Goal: Task Accomplishment & Management: Manage account settings

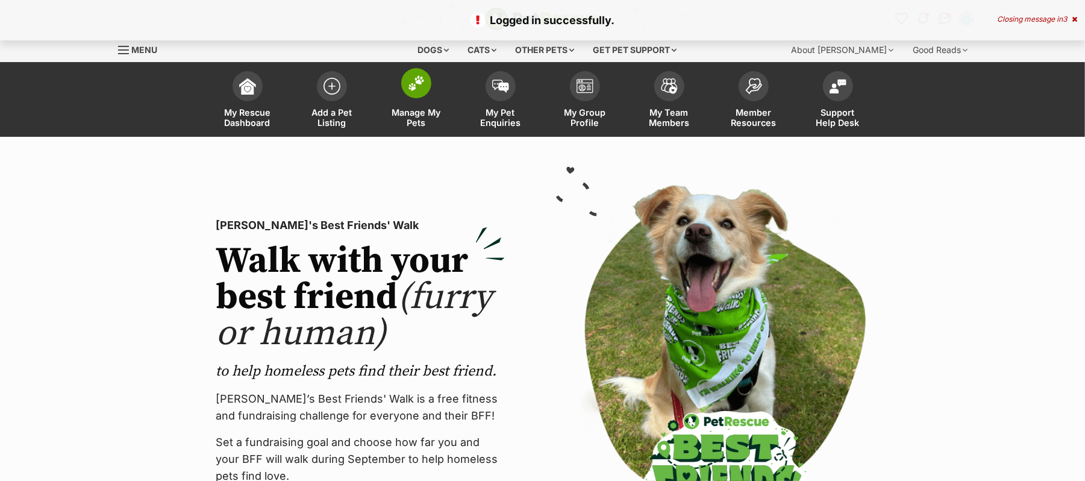
click at [408, 91] on img at bounding box center [416, 83] width 17 height 16
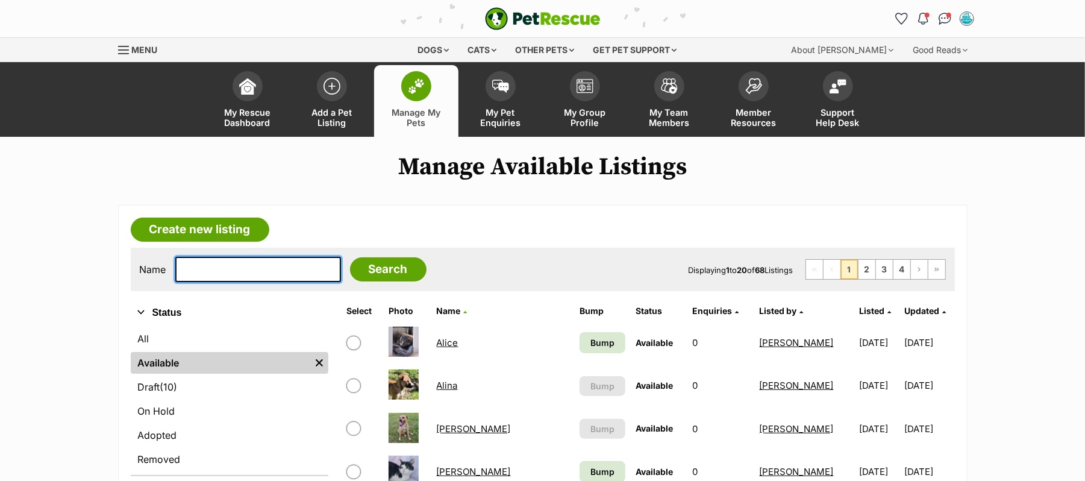
click at [223, 275] on input "text" at bounding box center [258, 269] width 166 height 25
type input "Bear"
click at [350, 257] on input "Search" at bounding box center [388, 269] width 77 height 24
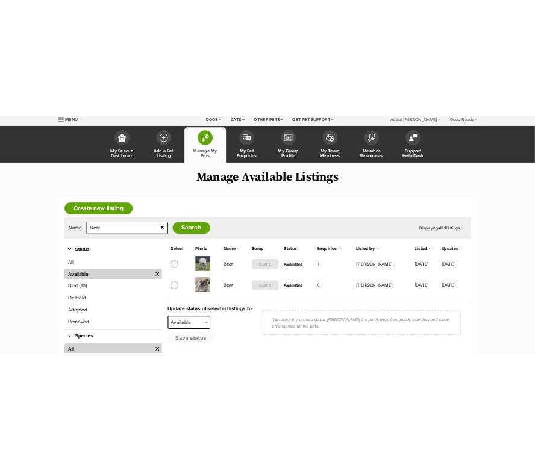
scroll to position [80, 0]
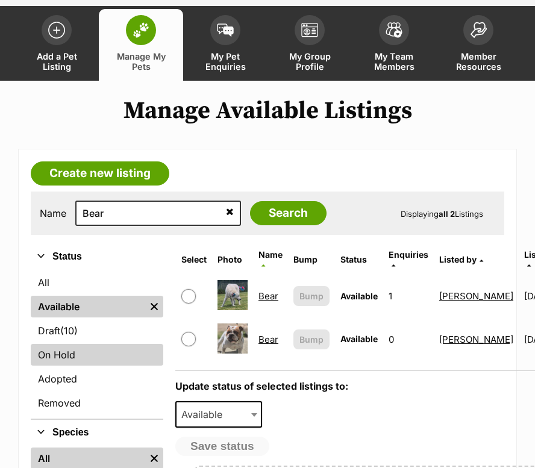
click at [72, 366] on link "On Hold" at bounding box center [97, 355] width 133 height 22
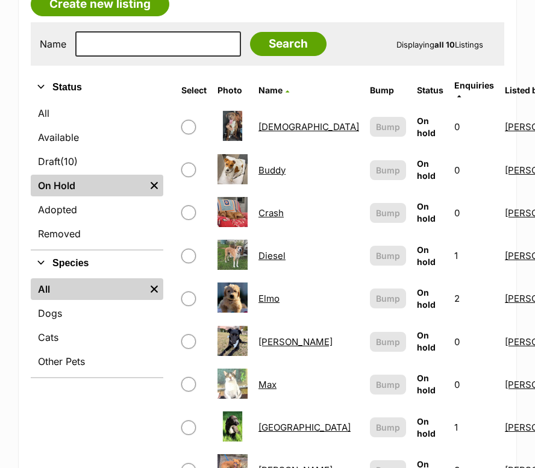
scroll to position [321, 0]
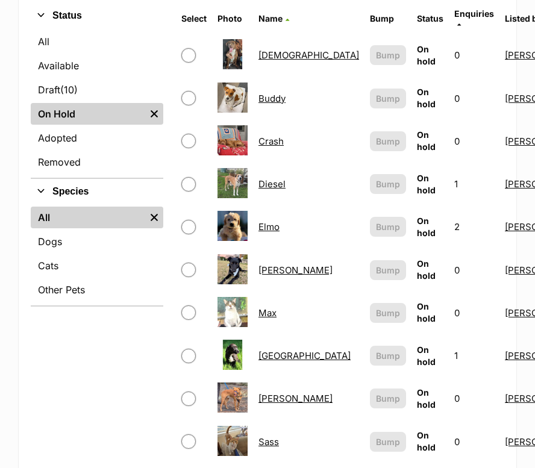
click at [263, 230] on link "Elmo" at bounding box center [268, 226] width 21 height 11
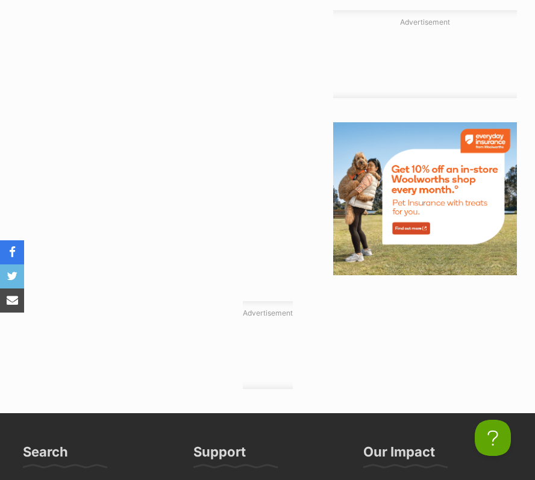
scroll to position [2017, 0]
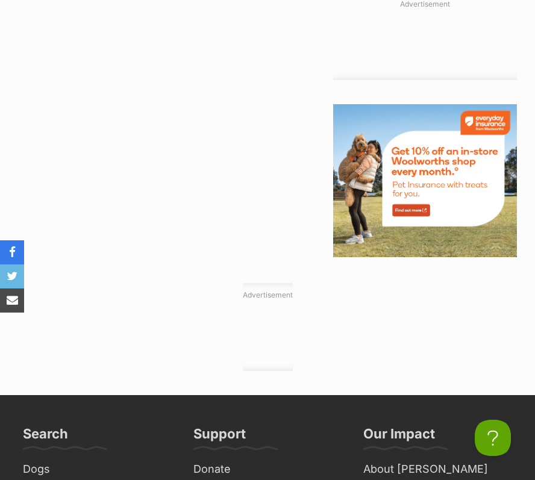
drag, startPoint x: 367, startPoint y: 223, endPoint x: 480, endPoint y: 228, distance: 112.8
copy p "05301007929140"
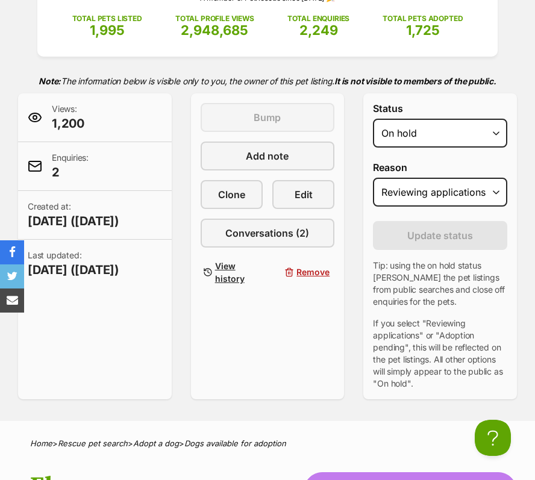
scroll to position [241, 0]
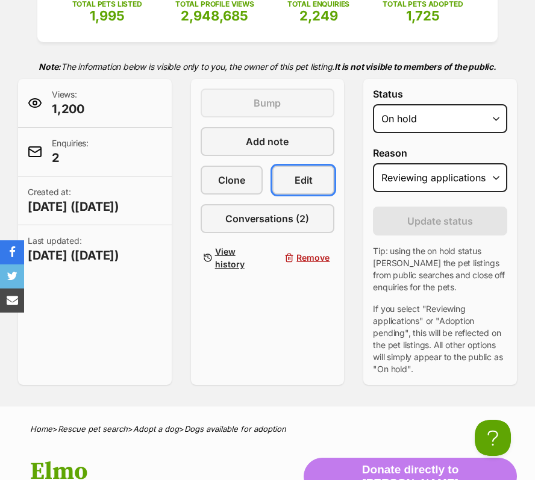
drag, startPoint x: 299, startPoint y: 246, endPoint x: 331, endPoint y: 242, distance: 32.2
click at [300, 187] on span "Edit" at bounding box center [304, 180] width 18 height 14
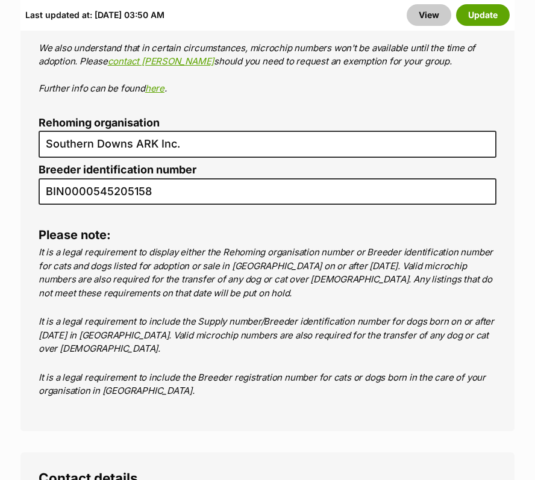
scroll to position [4658, 0]
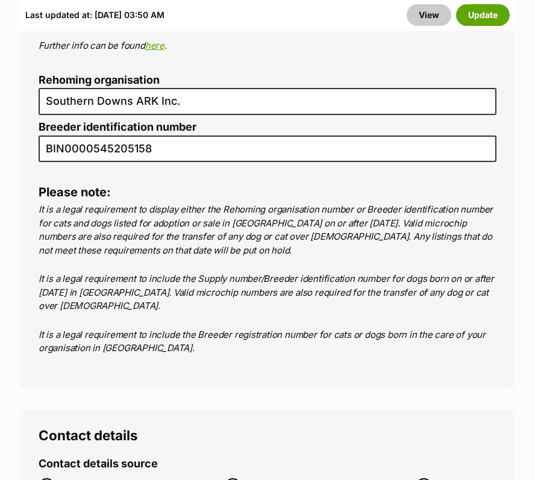
type input "95301007929140"
click at [475, 17] on button "Update" at bounding box center [483, 15] width 54 height 22
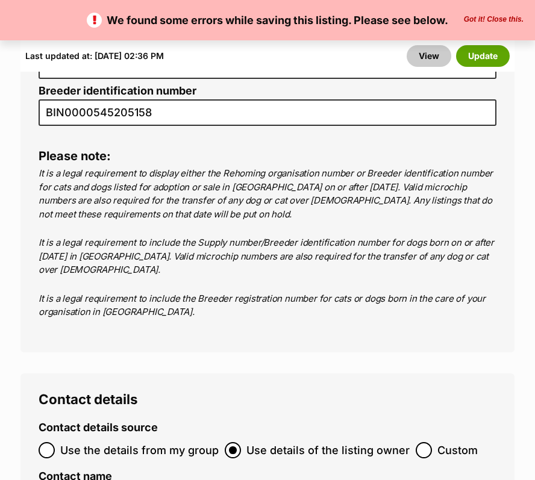
scroll to position [4819, 0]
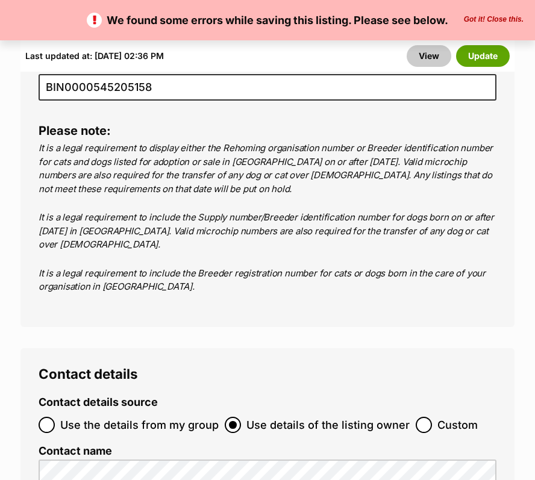
drag, startPoint x: 143, startPoint y: 281, endPoint x: -1, endPoint y: 268, distance: 144.5
paste input "07931639"
type input "953010007931639"
click at [467, 52] on button "Update" at bounding box center [483, 56] width 54 height 22
